Goal: Task Accomplishment & Management: Manage account settings

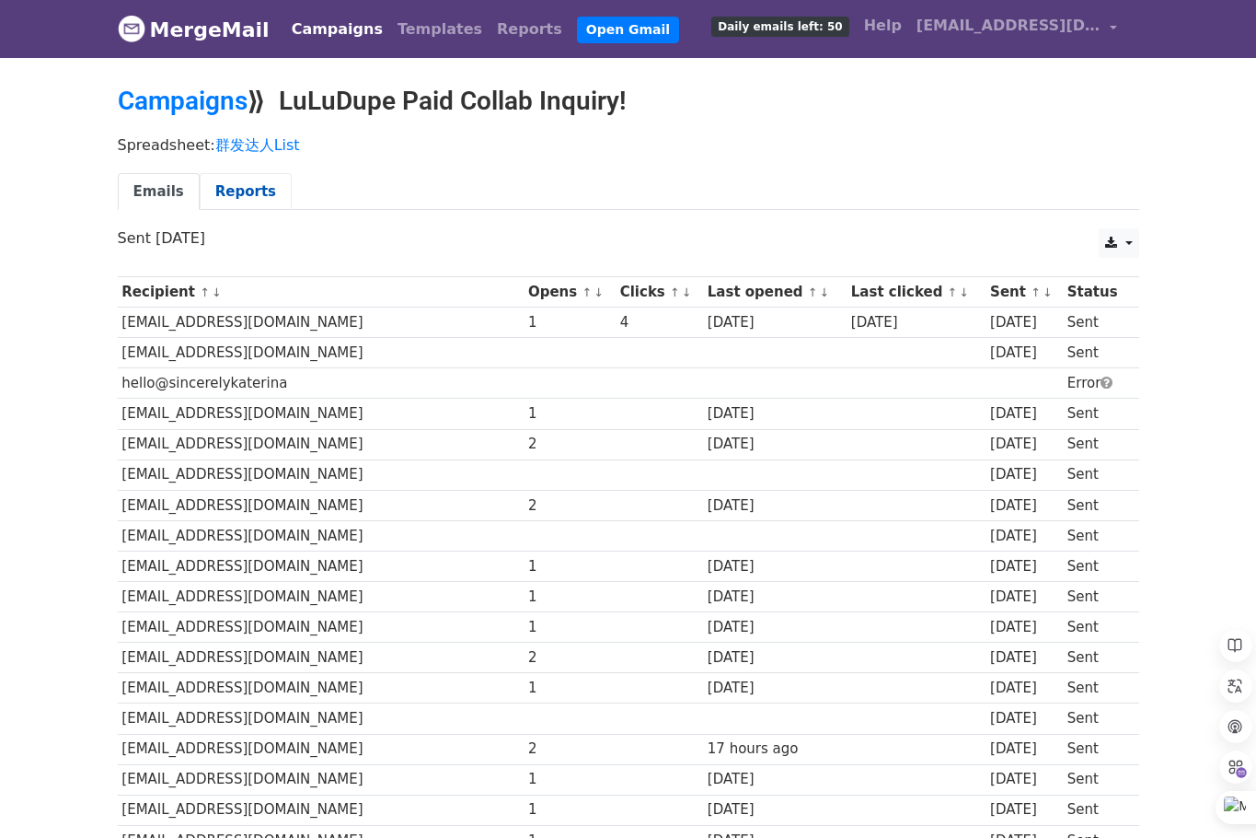
click at [256, 187] on link "Reports" at bounding box center [246, 192] width 92 height 38
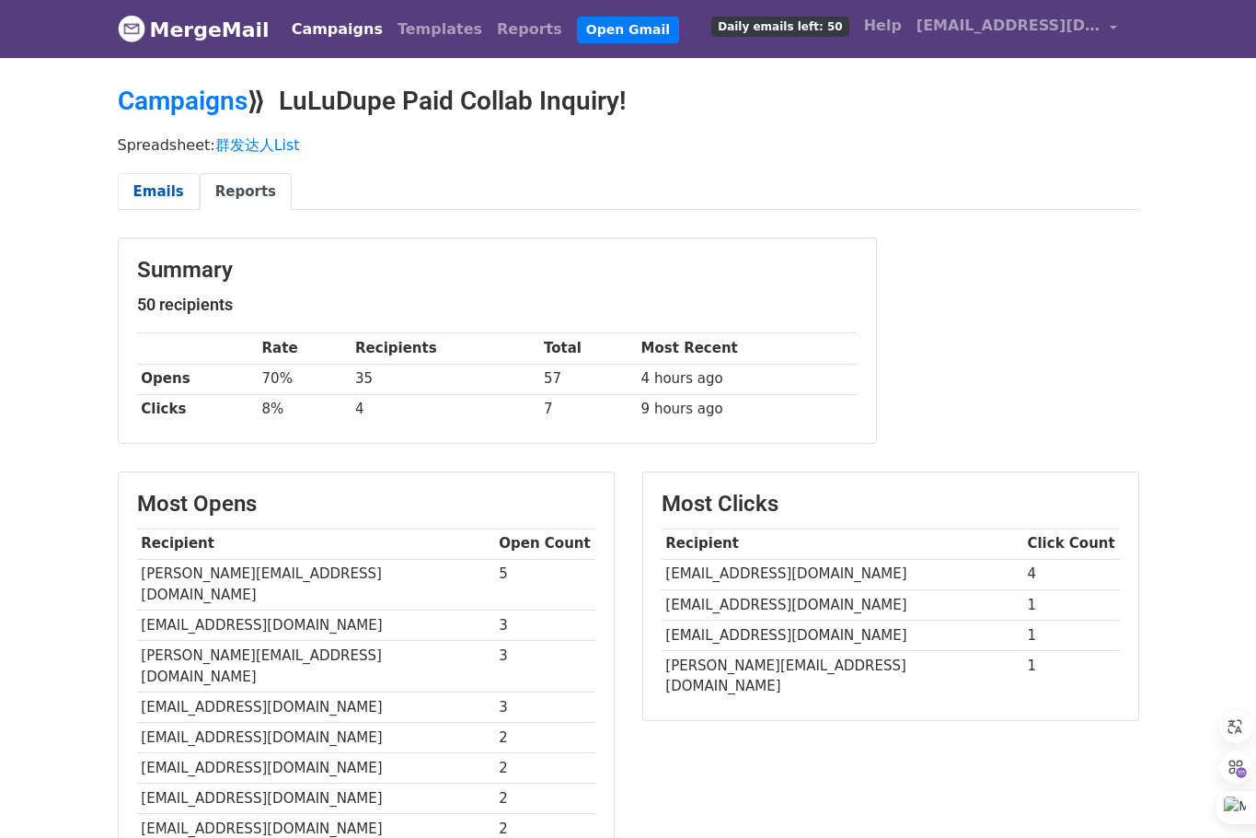
click at [170, 188] on link "Emails" at bounding box center [159, 192] width 82 height 38
